Goal: Task Accomplishment & Management: Manage account settings

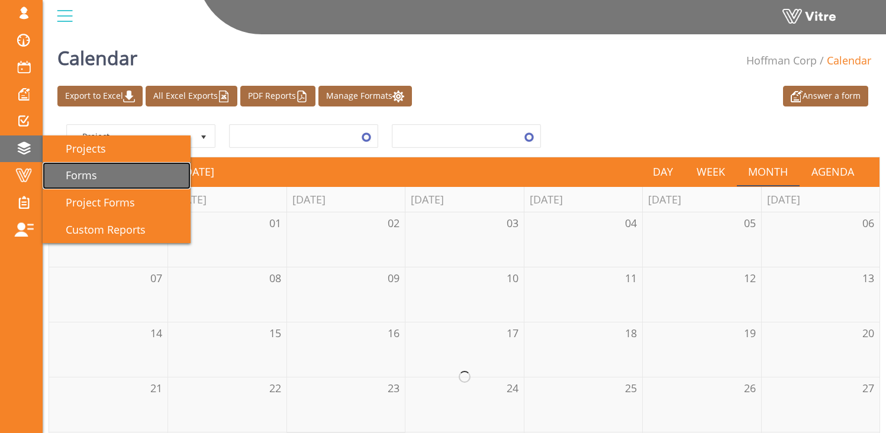
click at [96, 173] on span "Forms" at bounding box center [74, 175] width 46 height 14
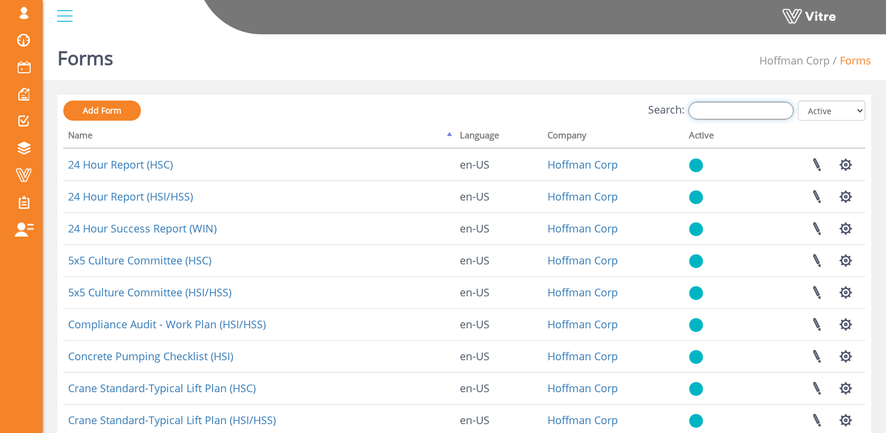
click at [733, 107] on input "Search:" at bounding box center [740, 111] width 105 height 18
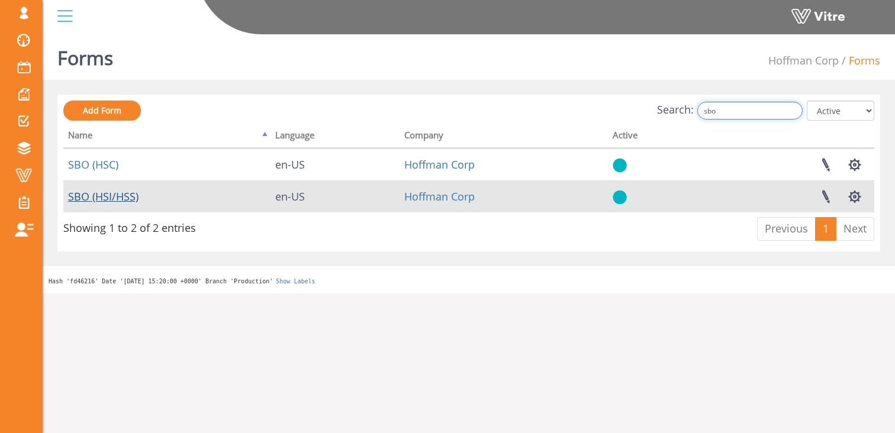
type input "sbo"
click at [92, 196] on link "SBO (HSI/HSS)" at bounding box center [103, 196] width 70 height 14
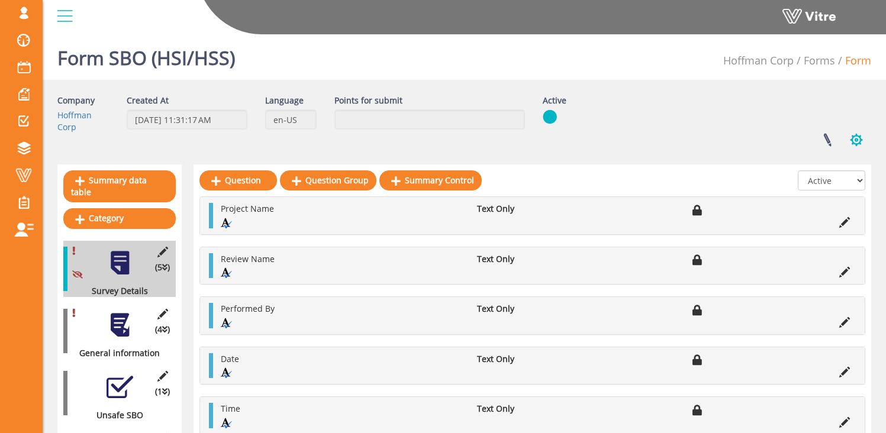
click at [859, 140] on button "button" at bounding box center [856, 139] width 30 height 31
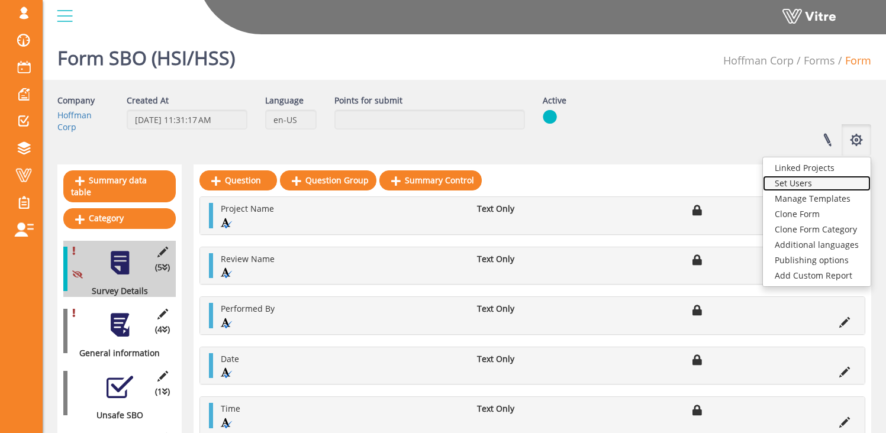
click at [831, 183] on link "Set Users" at bounding box center [817, 183] width 108 height 15
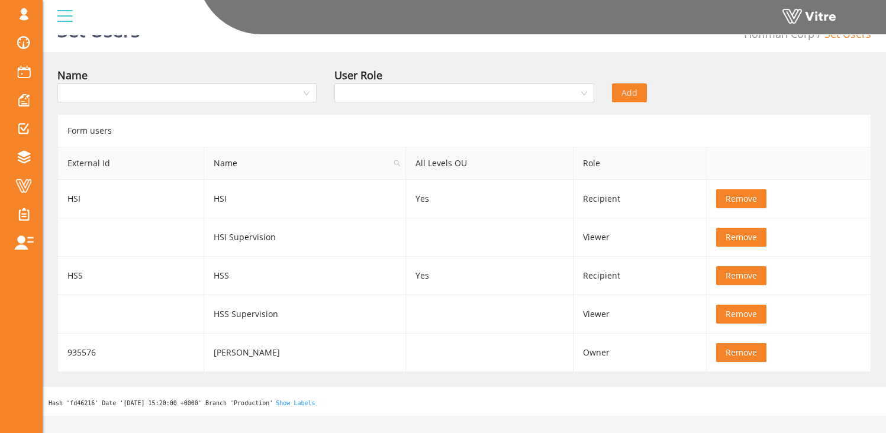
scroll to position [27, 0]
click at [27, 186] on span at bounding box center [24, 186] width 30 height 14
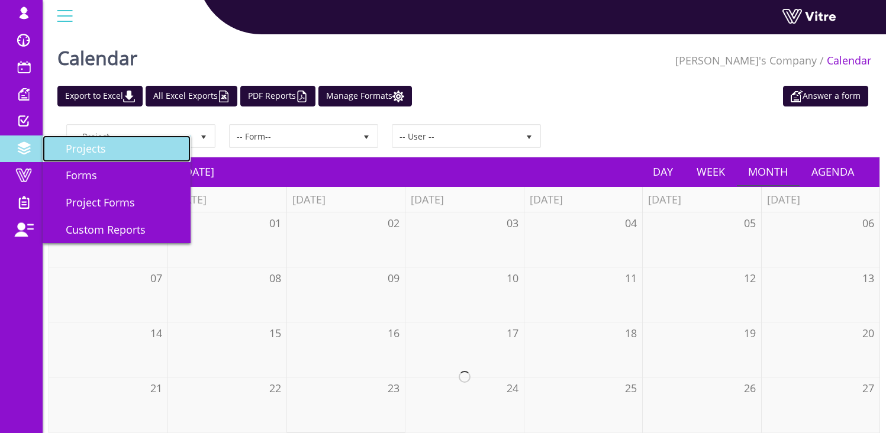
click at [102, 149] on span "Projects" at bounding box center [78, 148] width 54 height 14
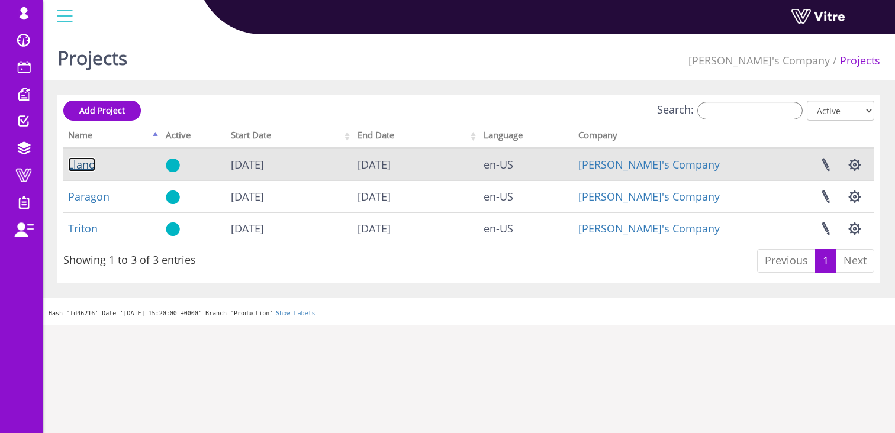
click at [77, 165] on link "Llano" at bounding box center [81, 164] width 27 height 14
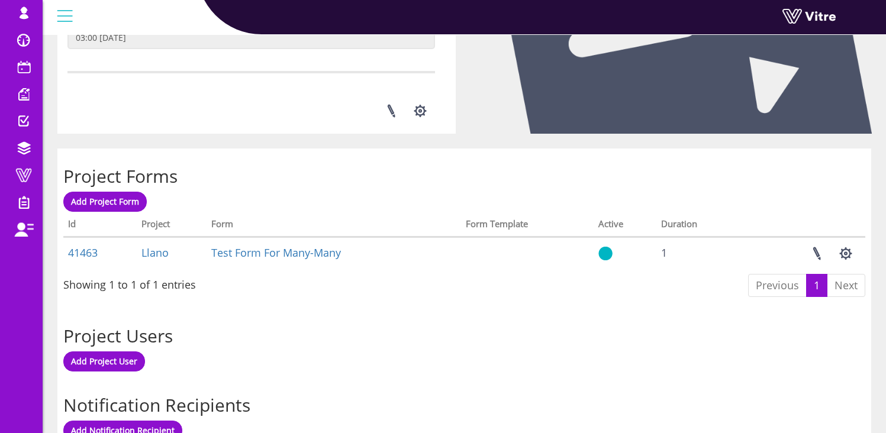
scroll to position [360, 0]
click at [390, 107] on link at bounding box center [391, 110] width 30 height 31
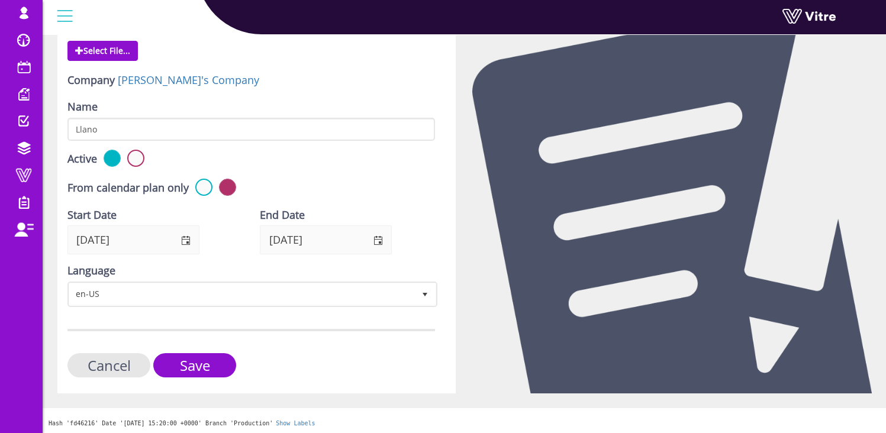
scroll to position [134, 0]
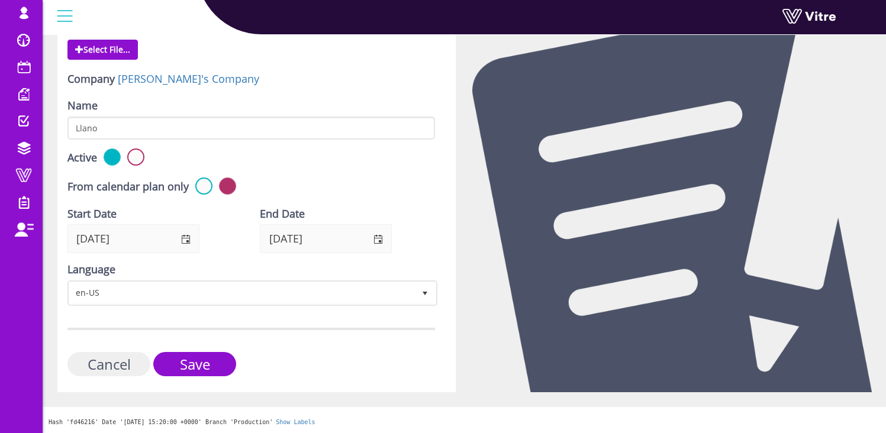
click at [117, 363] on input "Cancel" at bounding box center [108, 364] width 83 height 24
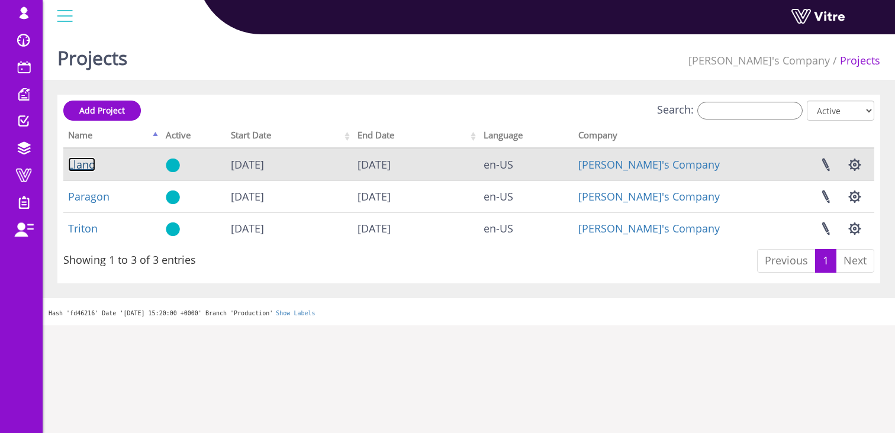
click at [79, 167] on link "Llano" at bounding box center [81, 164] width 27 height 14
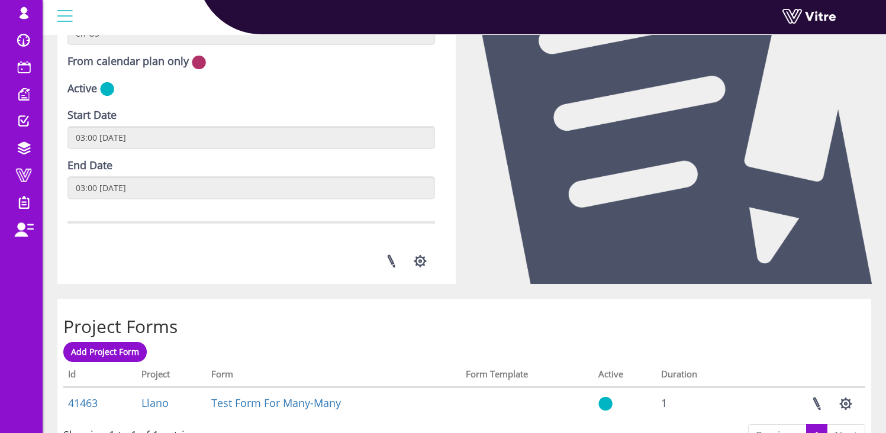
scroll to position [211, 0]
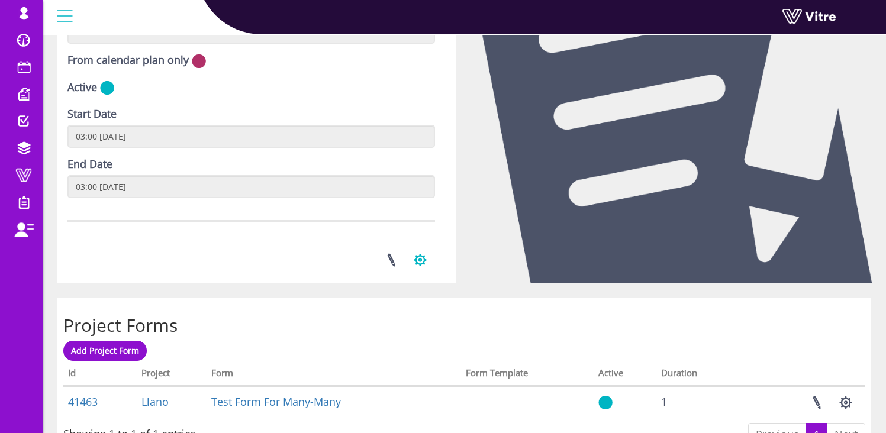
click at [423, 256] on button "button" at bounding box center [420, 259] width 30 height 31
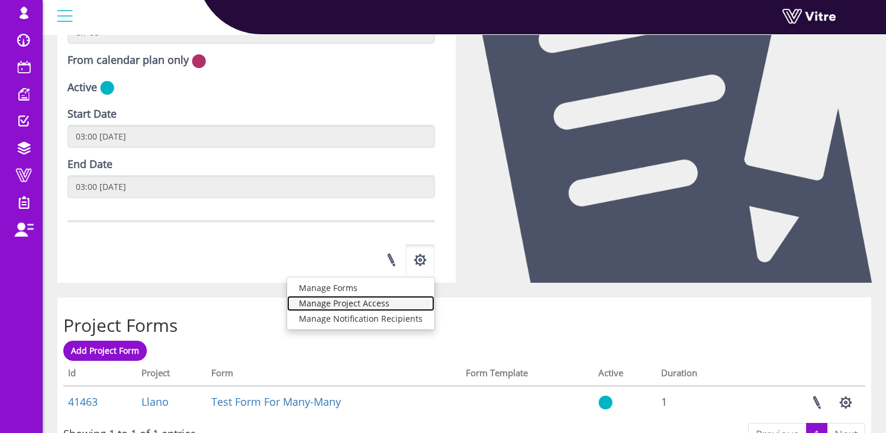
click at [414, 303] on link "Manage Project Access" at bounding box center [360, 303] width 147 height 15
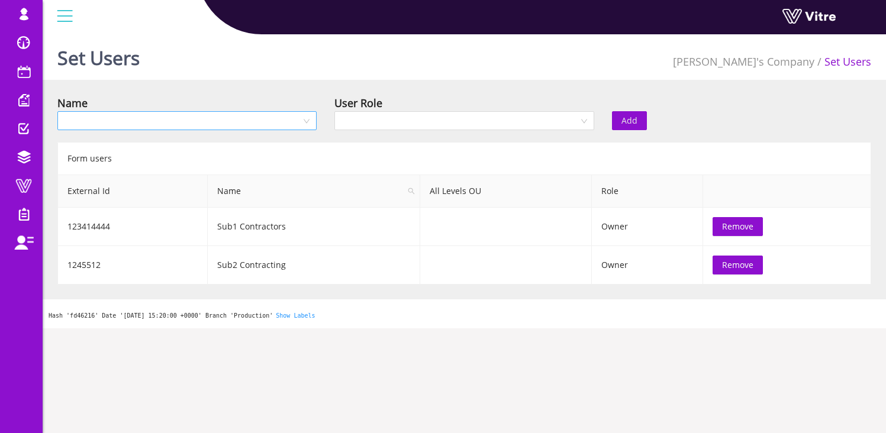
click at [191, 125] on input "search" at bounding box center [182, 121] width 237 height 18
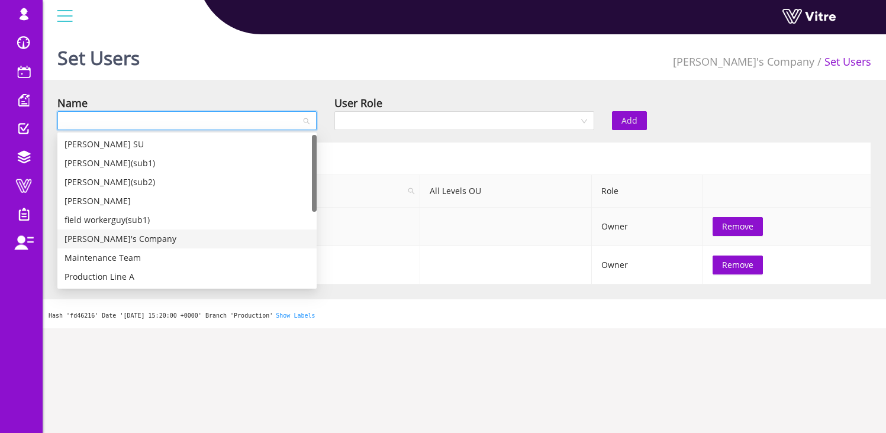
click at [730, 228] on span "Remove" at bounding box center [737, 226] width 31 height 13
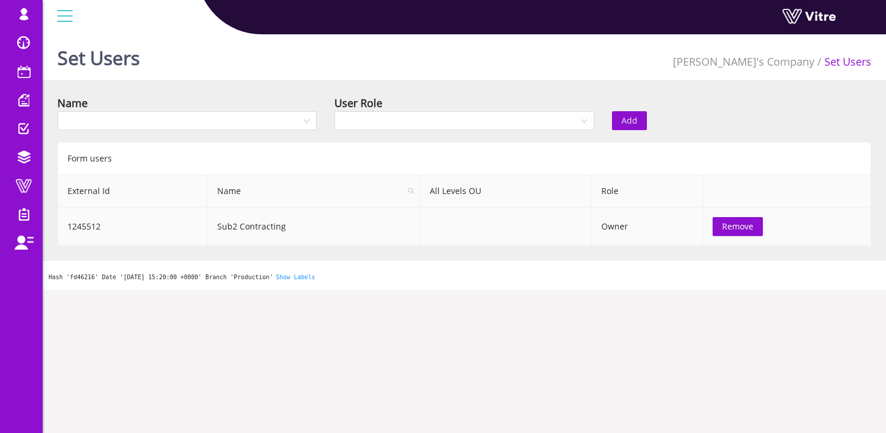
click at [739, 230] on span "Remove" at bounding box center [737, 226] width 31 height 13
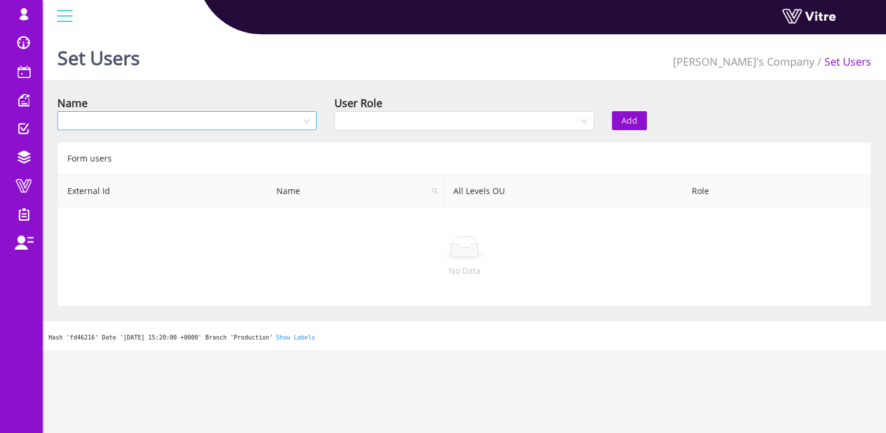
click at [263, 125] on input "search" at bounding box center [182, 121] width 237 height 18
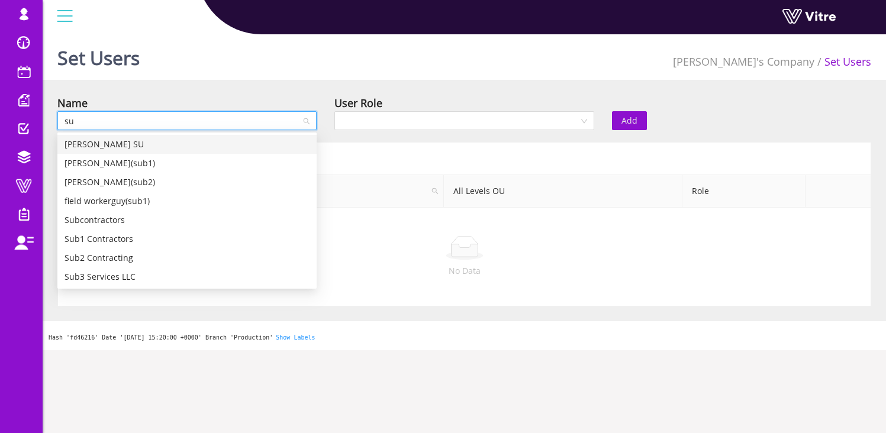
type input "sub"
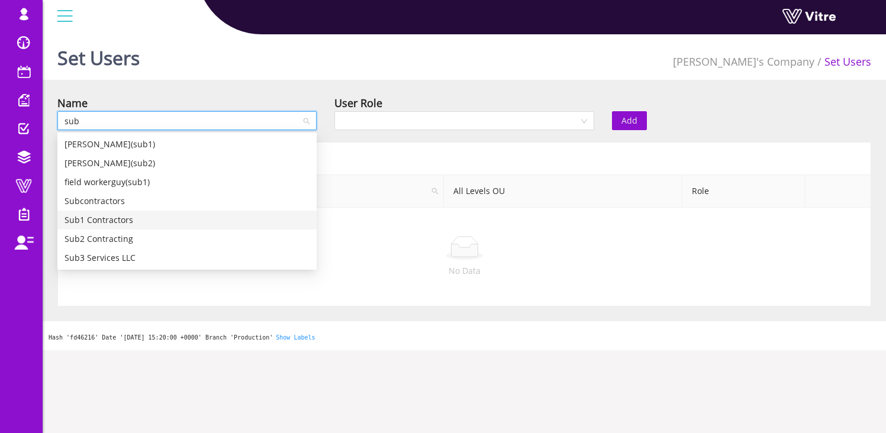
click at [124, 224] on div "Sub1 Contractors" at bounding box center [186, 220] width 245 height 13
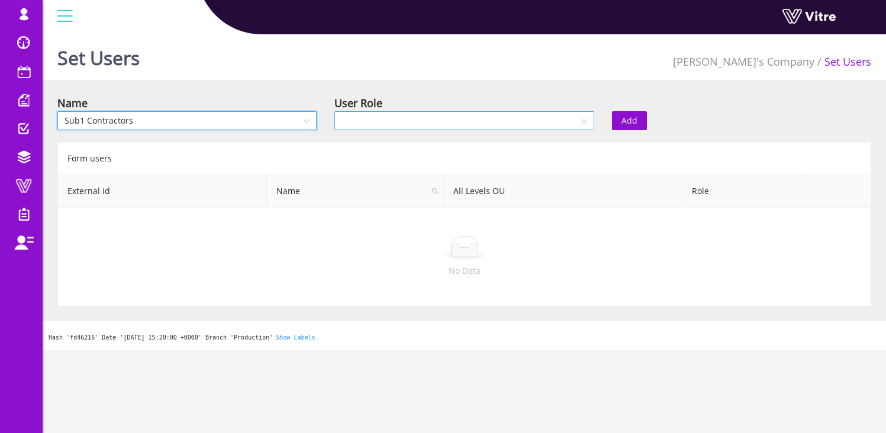
click at [354, 118] on input "search" at bounding box center [459, 121] width 237 height 18
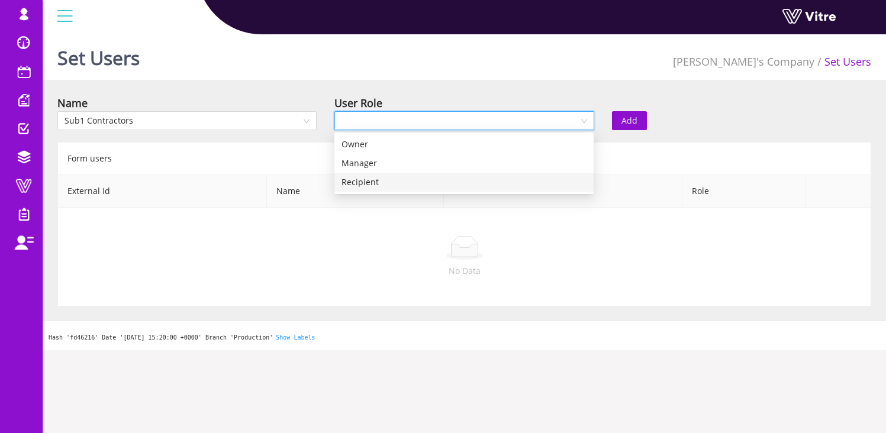
click at [358, 178] on div "Recipient" at bounding box center [463, 182] width 245 height 13
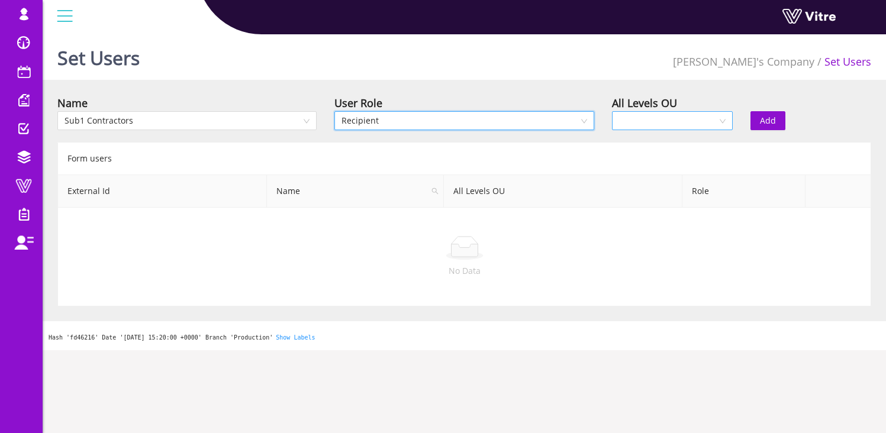
click at [702, 120] on input "search" at bounding box center [668, 121] width 98 height 18
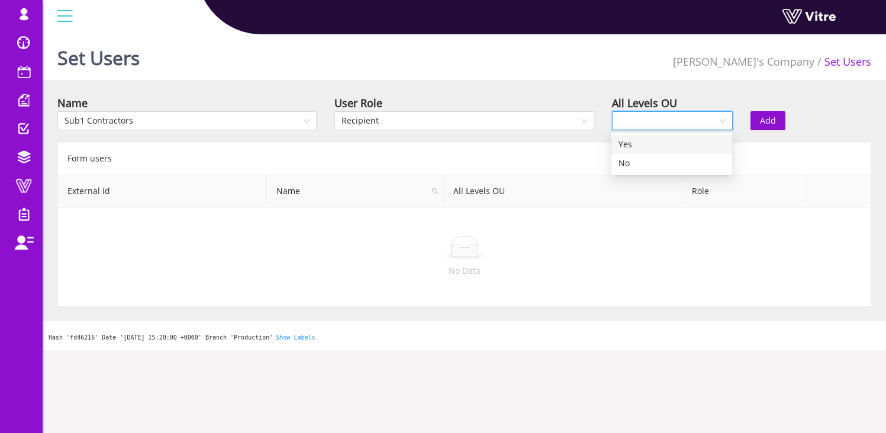
click at [631, 145] on div "Yes" at bounding box center [671, 144] width 107 height 13
click at [642, 121] on span "Yes" at bounding box center [672, 121] width 107 height 18
click at [663, 145] on div "Yes" at bounding box center [671, 144] width 107 height 13
click at [759, 117] on button "Add" at bounding box center [767, 120] width 35 height 19
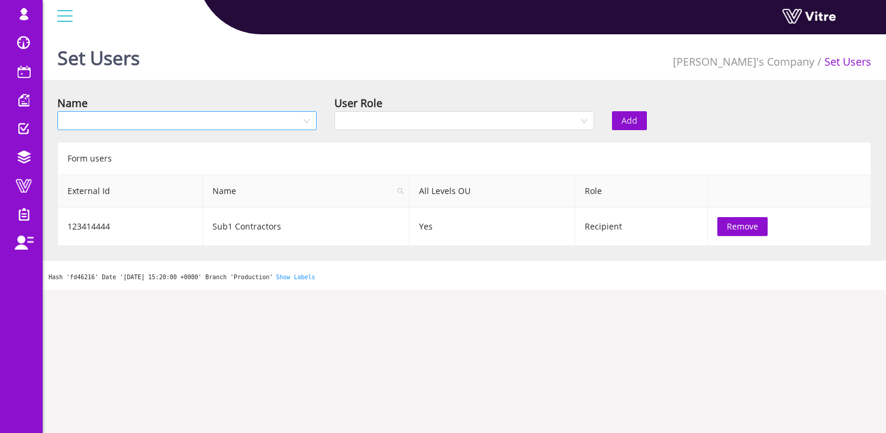
click at [145, 121] on input "search" at bounding box center [182, 121] width 237 height 18
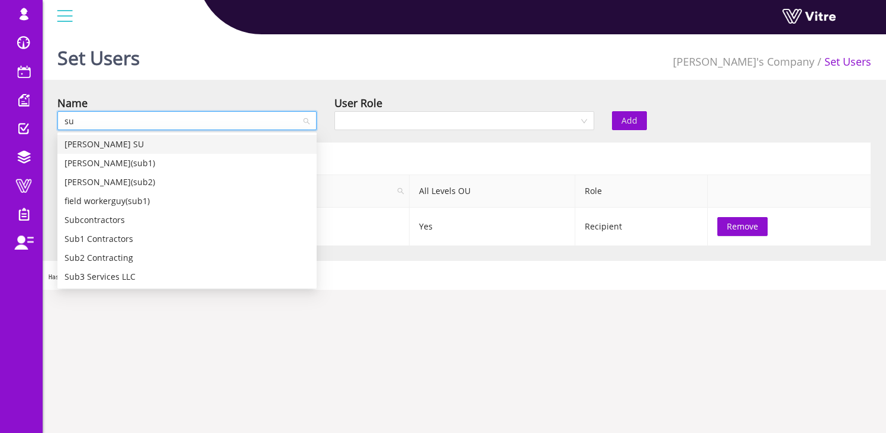
type input "sub"
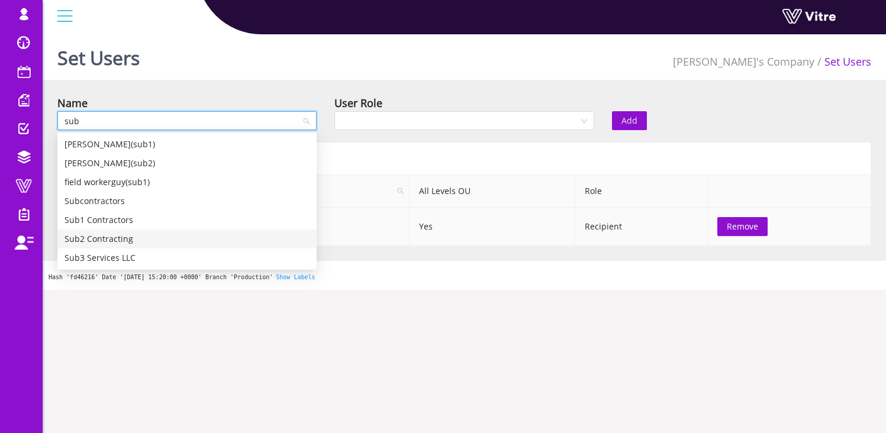
drag, startPoint x: 105, startPoint y: 234, endPoint x: 111, endPoint y: 232, distance: 6.4
click at [105, 234] on div "Sub2 Contracting" at bounding box center [186, 239] width 245 height 13
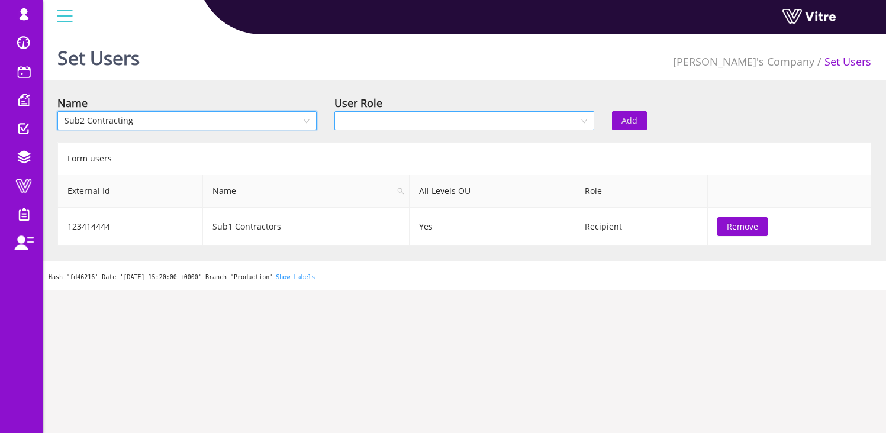
click at [405, 122] on input "search" at bounding box center [459, 121] width 237 height 18
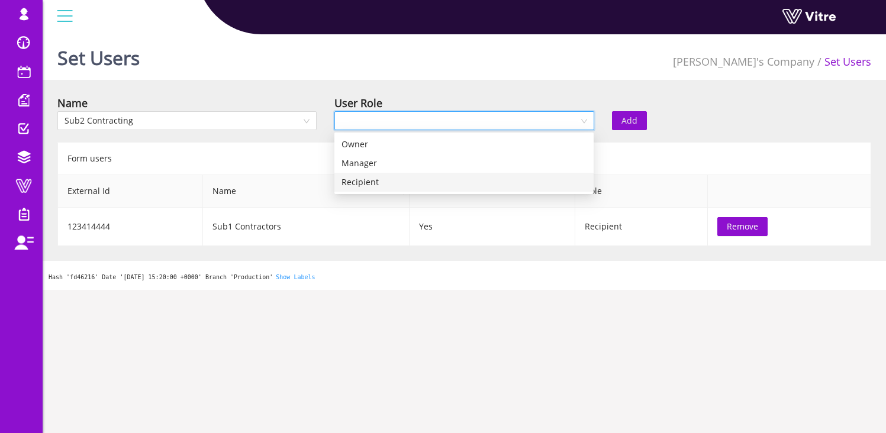
click at [408, 188] on div "Recipient" at bounding box center [463, 182] width 245 height 13
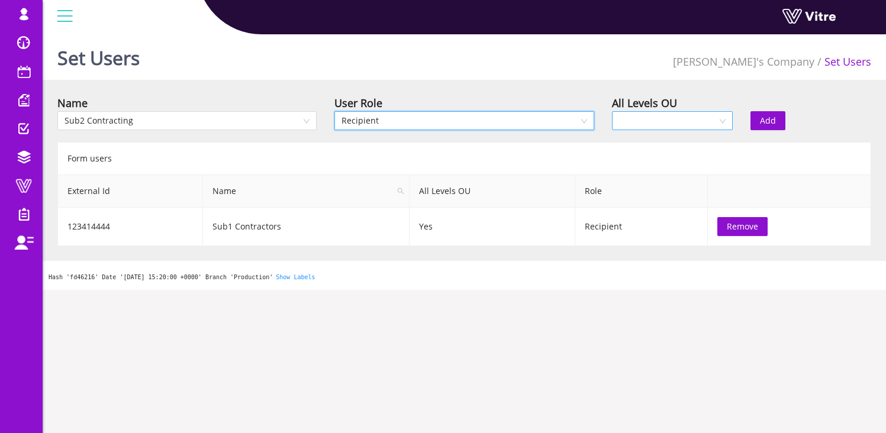
click at [672, 114] on input "search" at bounding box center [668, 121] width 98 height 18
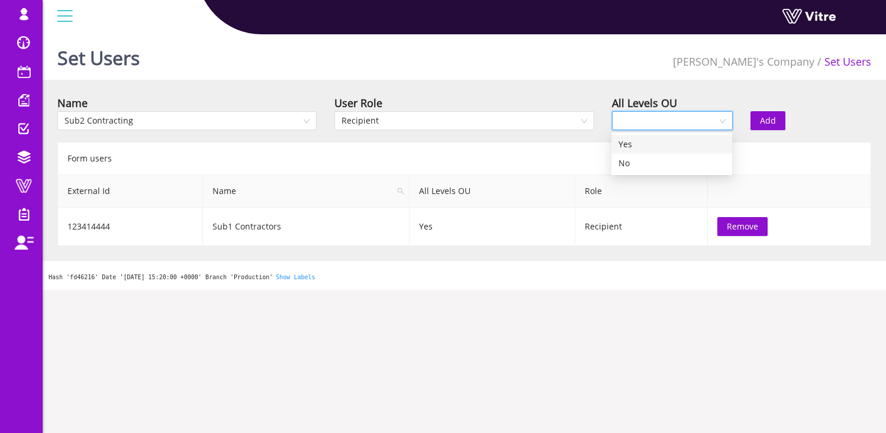
click at [656, 143] on div "Yes" at bounding box center [671, 144] width 107 height 13
click at [765, 124] on span "Add" at bounding box center [768, 120] width 16 height 13
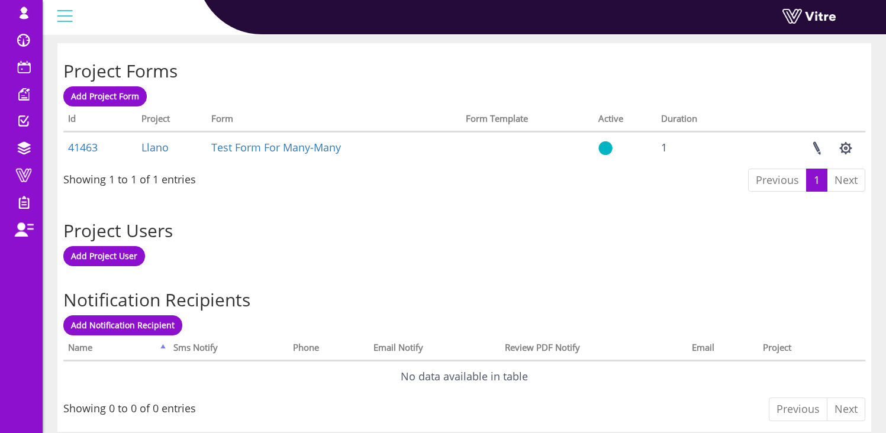
scroll to position [506, 0]
